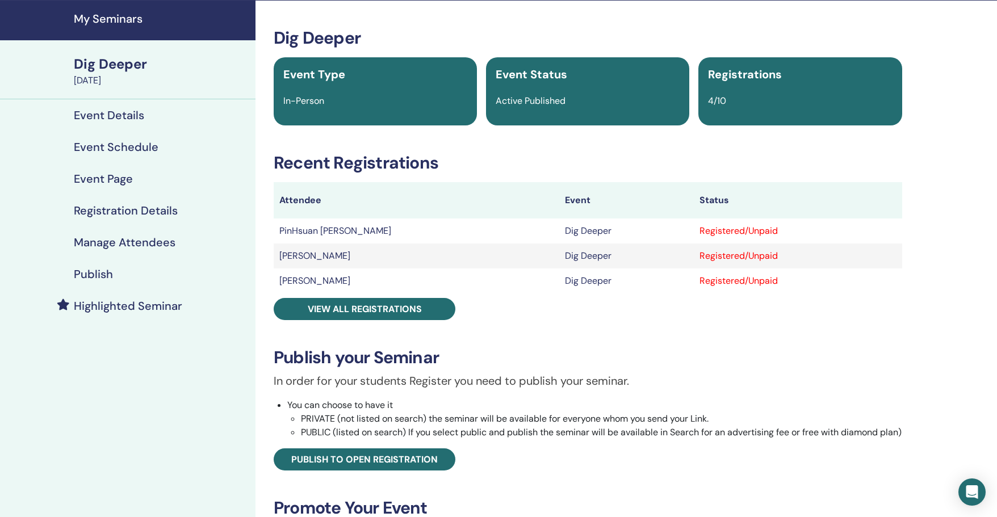
scroll to position [58, 0]
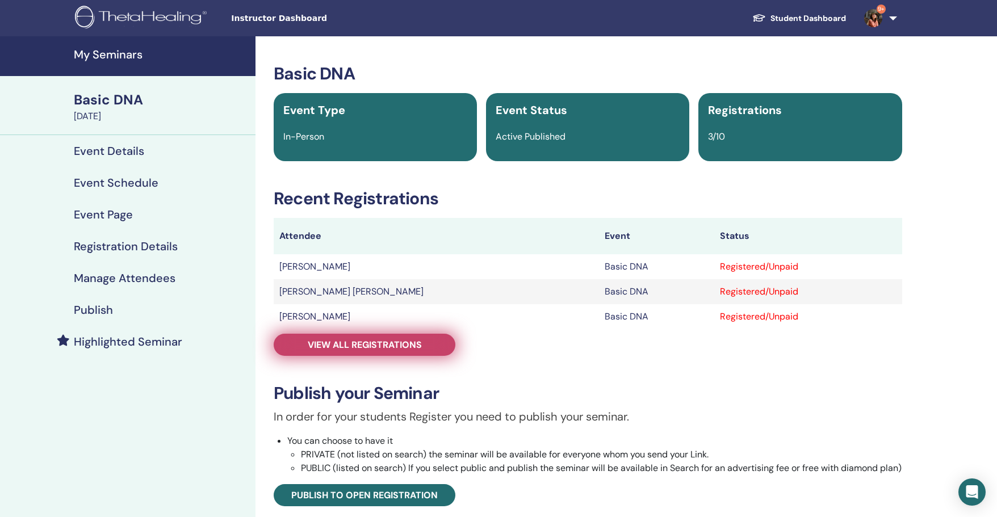
click at [346, 347] on span "View all registrations" at bounding box center [365, 345] width 114 height 12
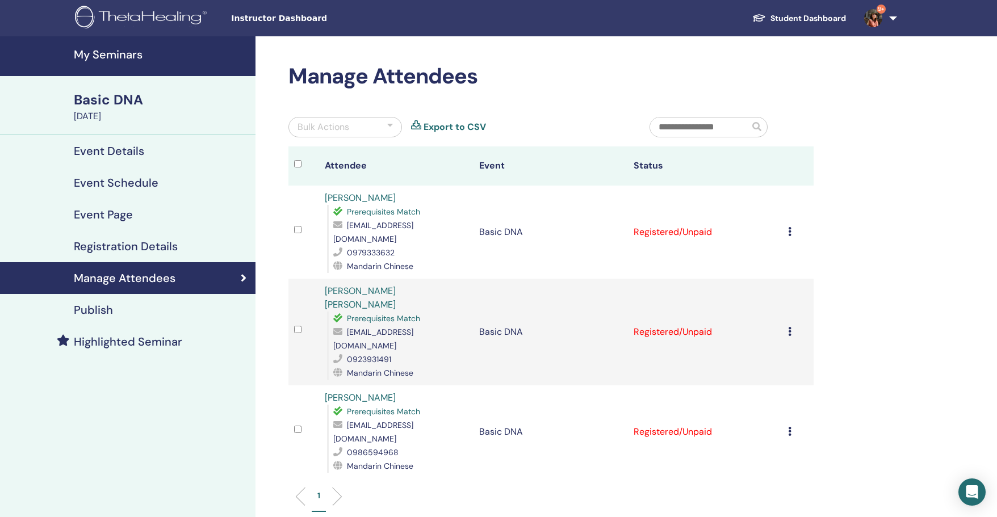
click at [291, 162] on th at bounding box center [303, 165] width 31 height 39
click at [317, 142] on div "Bulk Actions Export to CSV" at bounding box center [460, 132] width 361 height 30
click at [320, 135] on div "Bulk Actions" at bounding box center [345, 127] width 114 height 20
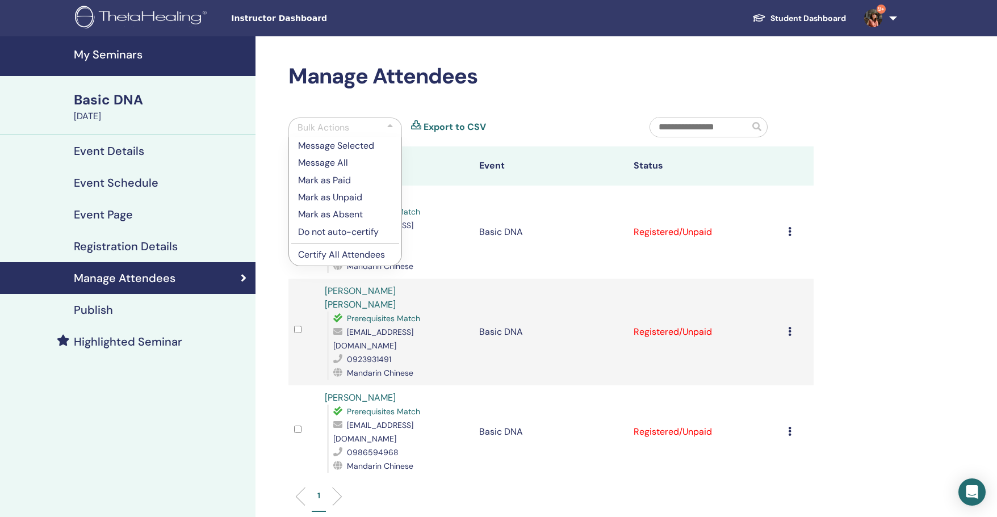
click at [333, 254] on p "Certify All Attendees" at bounding box center [345, 255] width 94 height 14
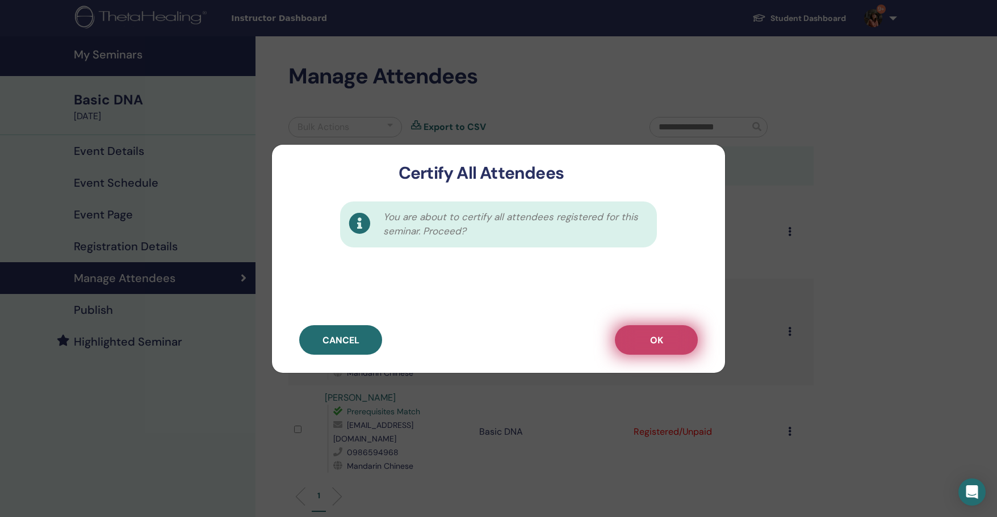
click at [659, 343] on span "OK" at bounding box center [656, 340] width 13 height 12
